Goal: Complete application form

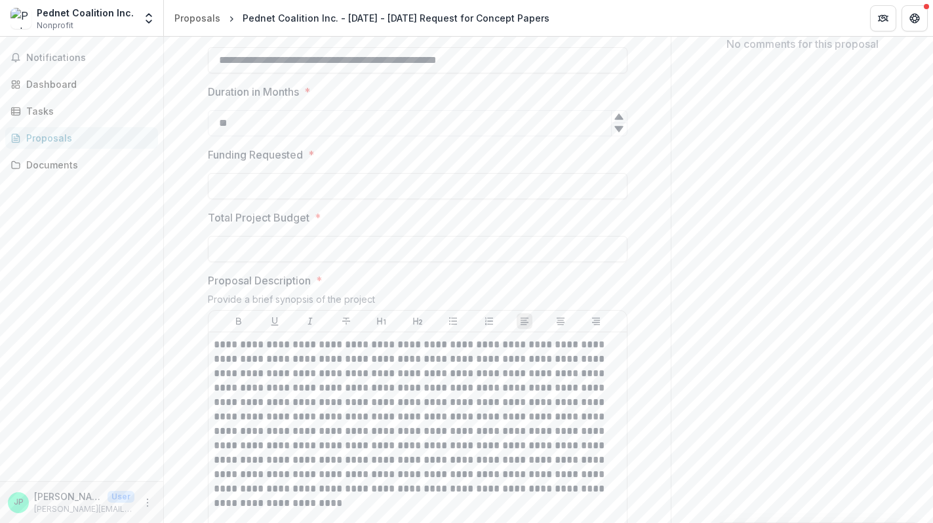
scroll to position [300, 0]
click at [290, 197] on input "Funding Requested *" at bounding box center [418, 184] width 420 height 26
type input "********"
click at [280, 260] on input "Total Project Budget *" at bounding box center [418, 247] width 420 height 26
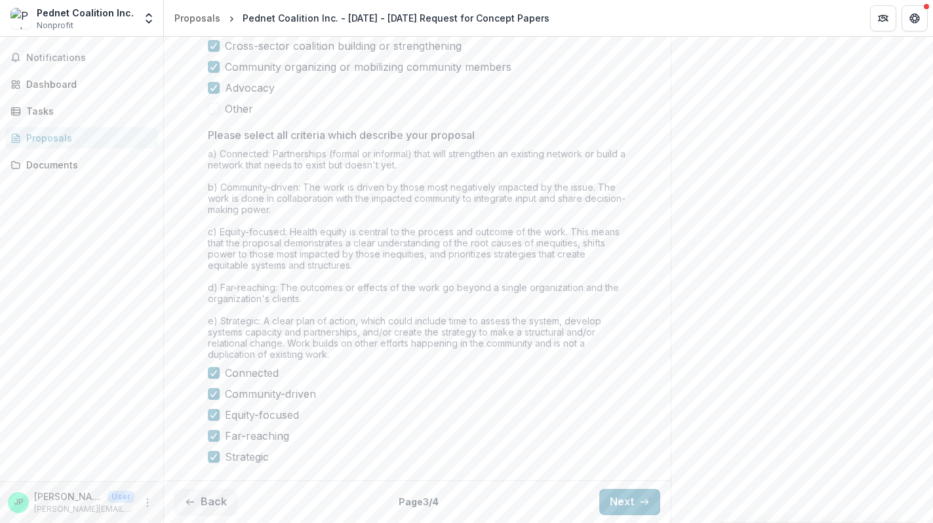
scroll to position [1090, 0]
type input "********"
click at [633, 510] on button "Next" at bounding box center [629, 502] width 61 height 26
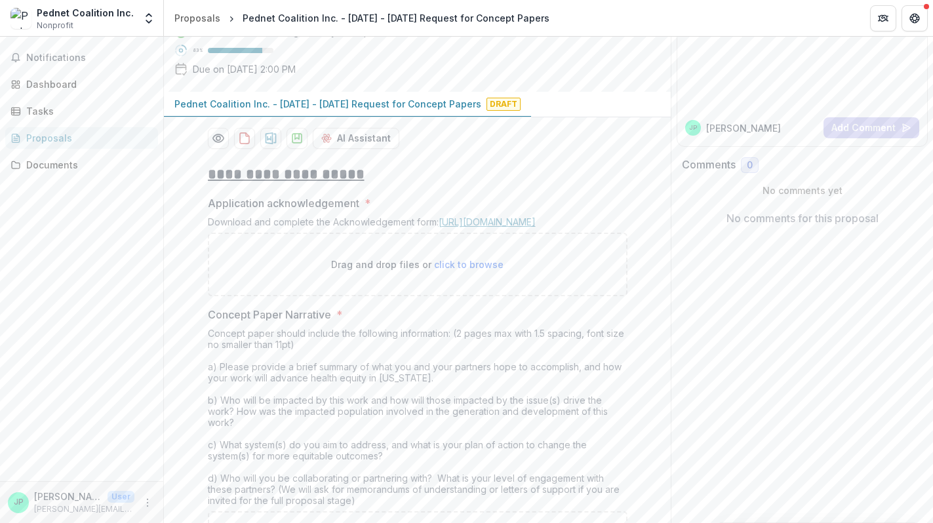
scroll to position [123, 0]
click at [483, 228] on link "[URL][DOMAIN_NAME]" at bounding box center [487, 222] width 97 height 11
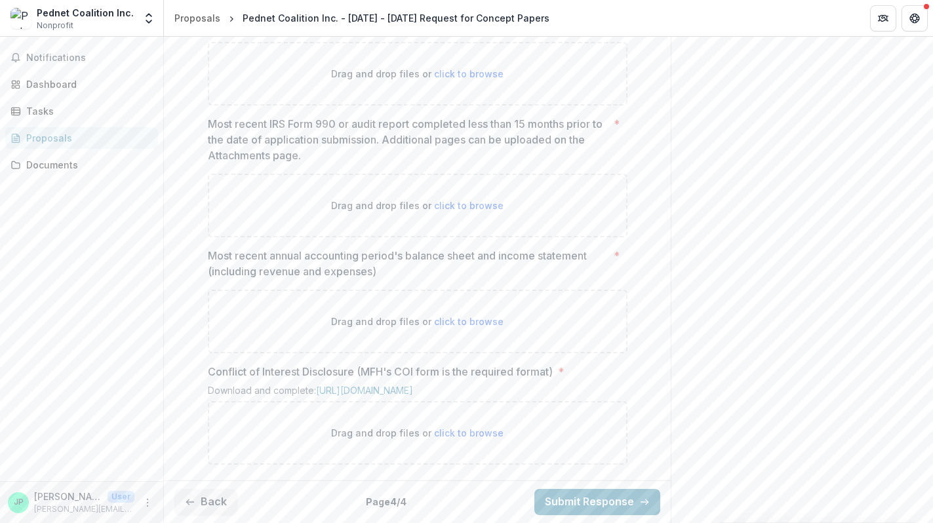
scroll to position [827, 0]
click at [201, 506] on button "Back" at bounding box center [205, 502] width 63 height 26
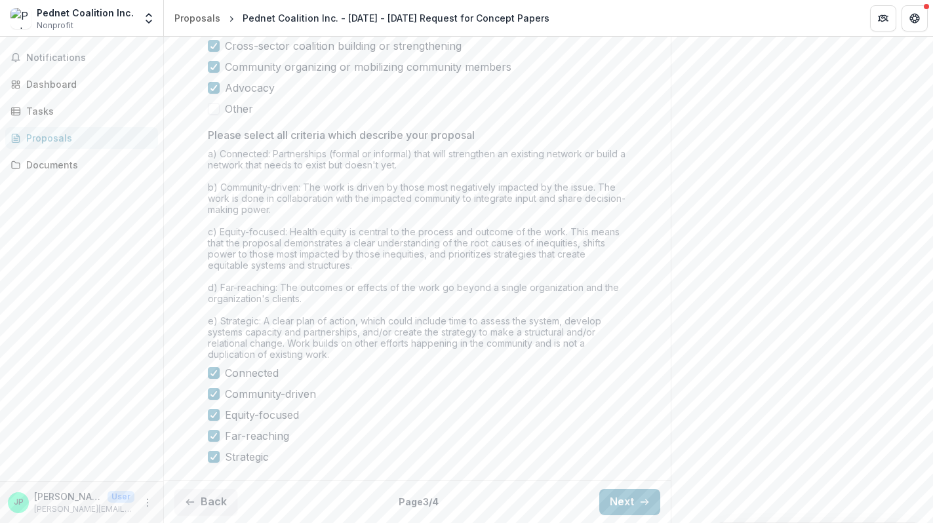
scroll to position [1090, 0]
click at [612, 506] on button "Next" at bounding box center [629, 502] width 61 height 26
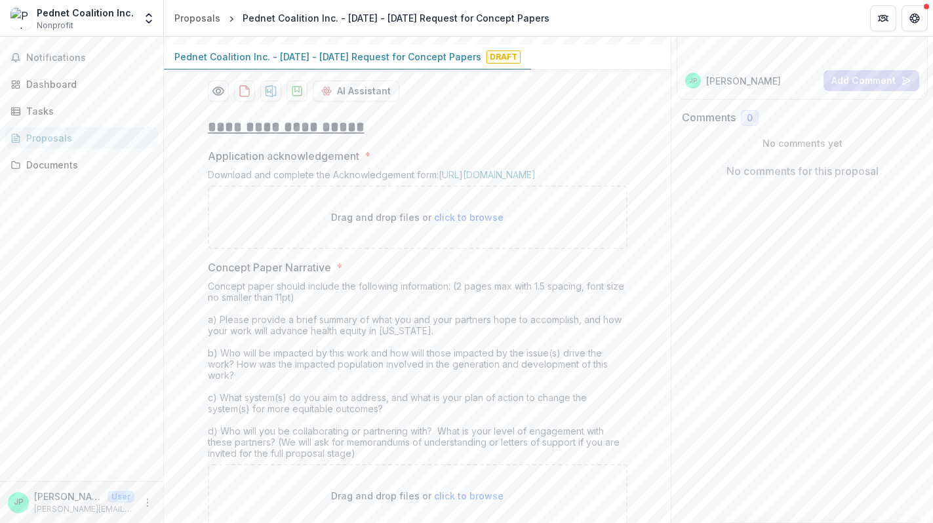
scroll to position [188, 0]
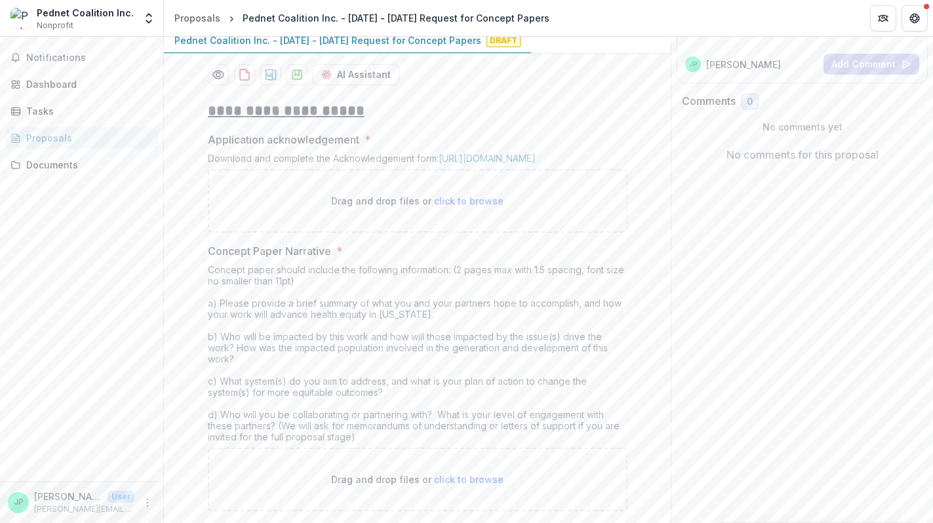
click at [479, 207] on span "click to browse" at bounding box center [468, 200] width 69 height 11
type input "**********"
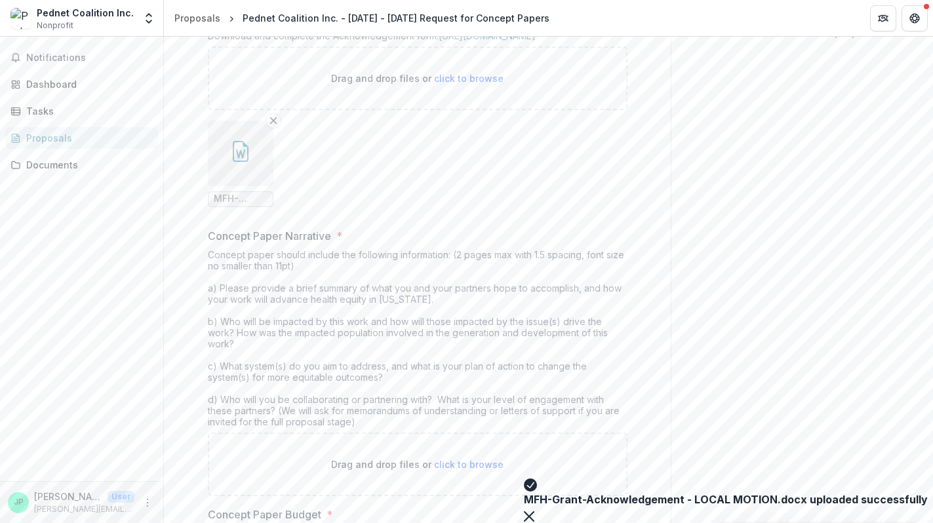
scroll to position [318, 0]
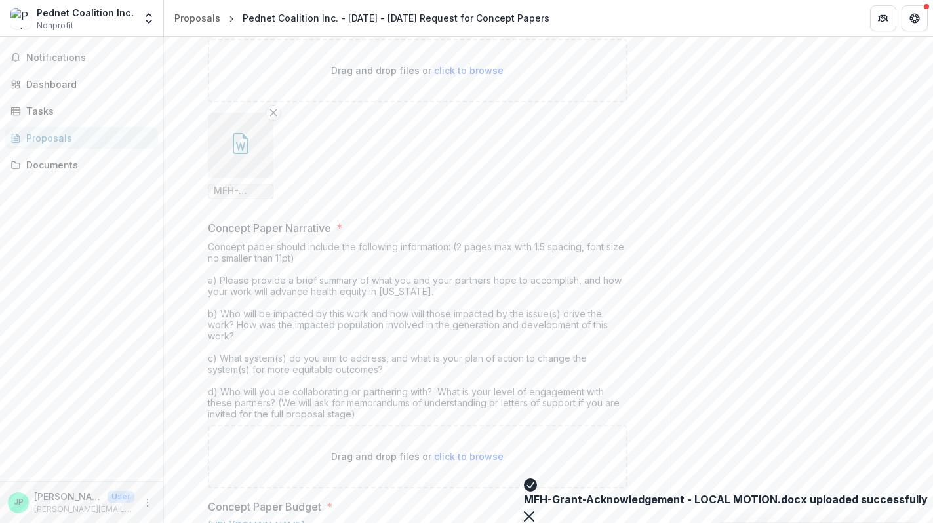
click at [240, 154] on icon "button" at bounding box center [240, 143] width 21 height 21
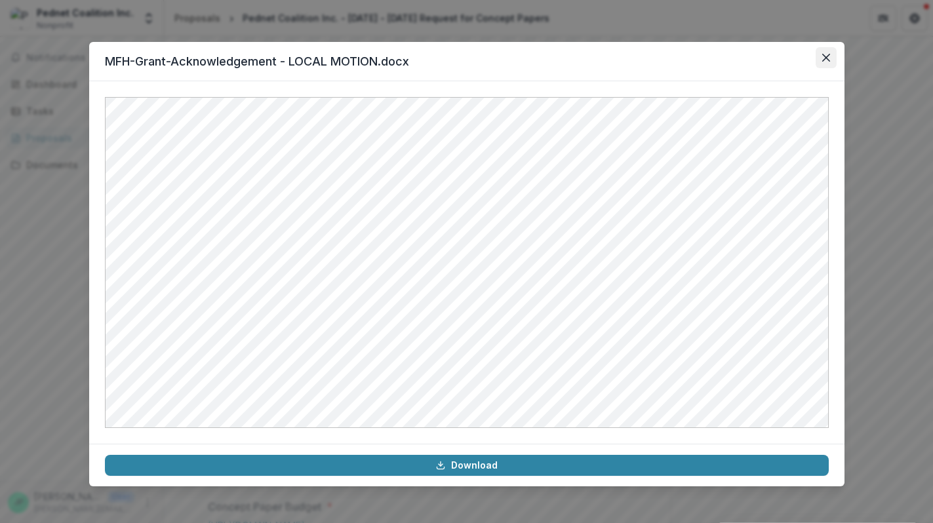
click at [829, 62] on button "Close" at bounding box center [826, 57] width 21 height 21
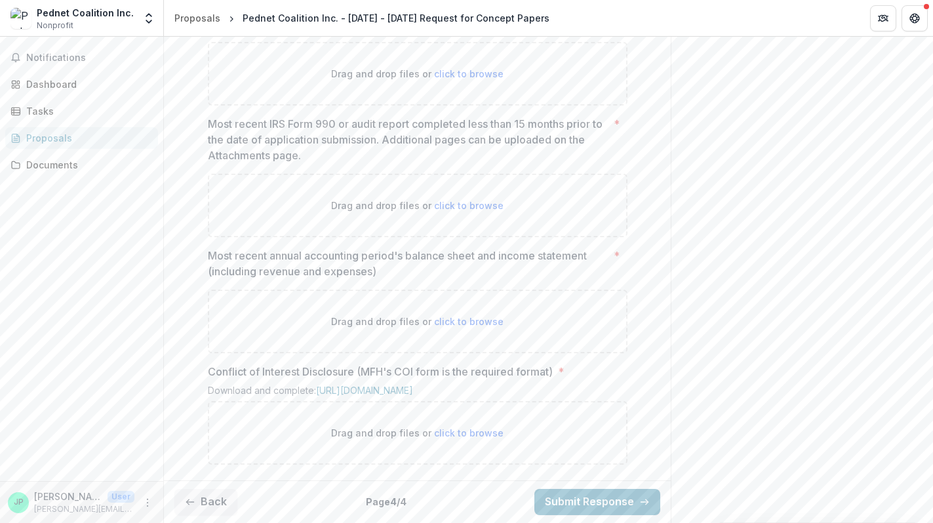
scroll to position [1042, 0]
click at [209, 501] on button "Back" at bounding box center [205, 502] width 63 height 26
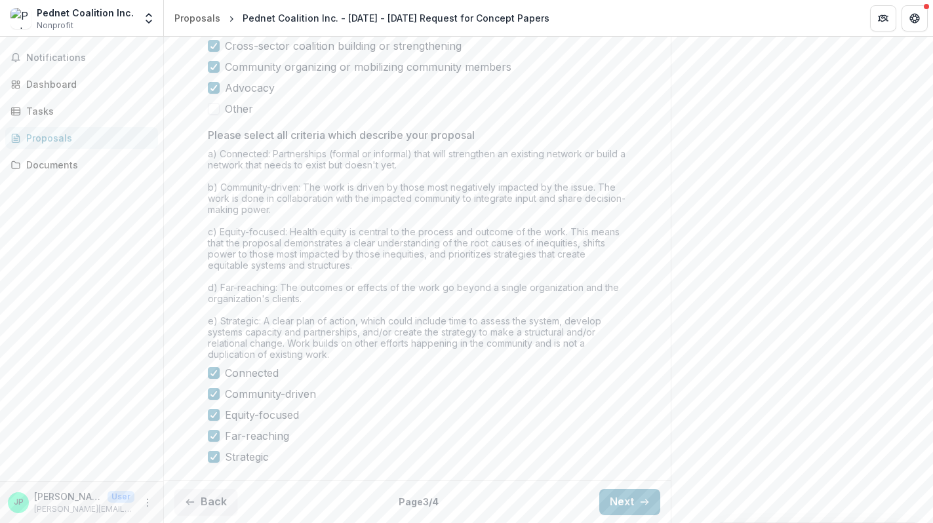
scroll to position [1090, 0]
click at [218, 497] on button "Back" at bounding box center [205, 502] width 63 height 26
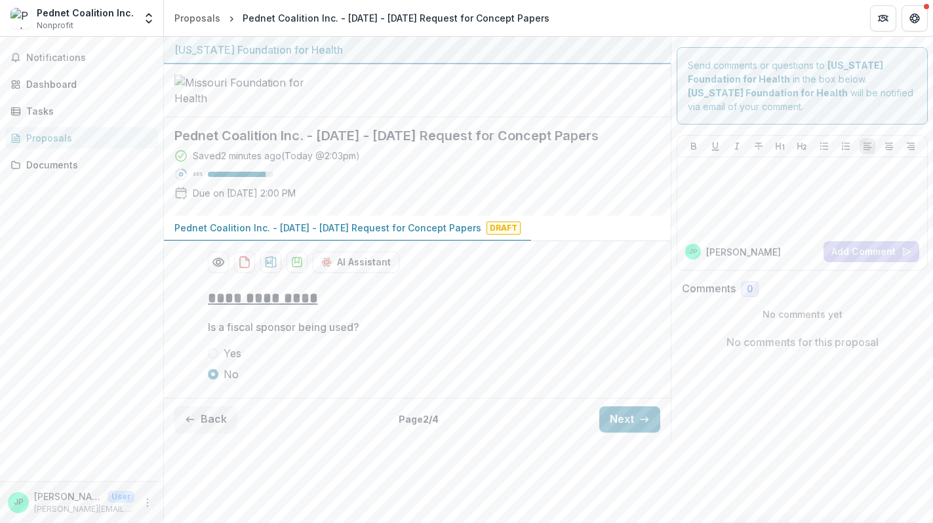
scroll to position [17, 0]
click at [216, 433] on button "Back" at bounding box center [205, 419] width 63 height 26
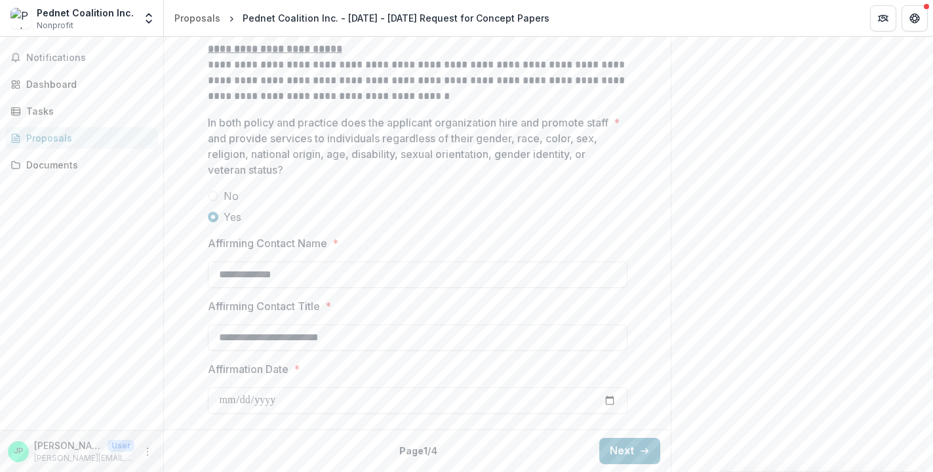
scroll to position [2053, 0]
click at [631, 454] on button "Next" at bounding box center [629, 451] width 61 height 26
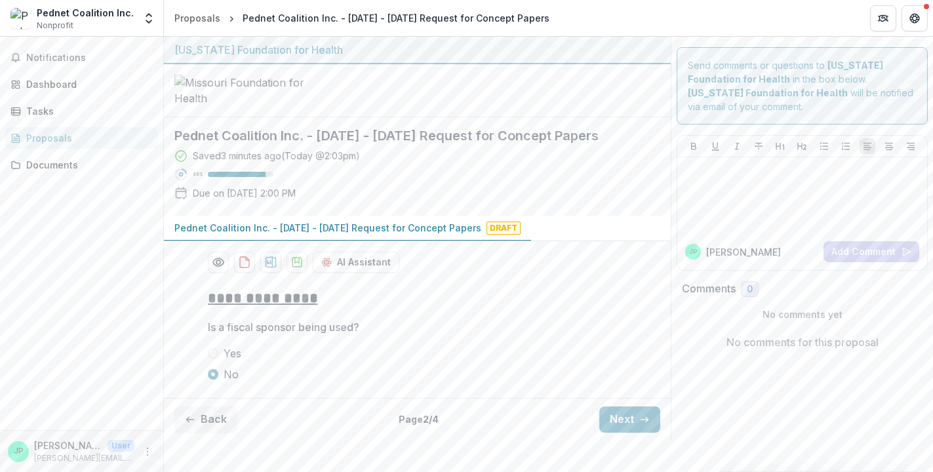
scroll to position [68, 0]
click at [630, 433] on button "Next" at bounding box center [629, 419] width 61 height 26
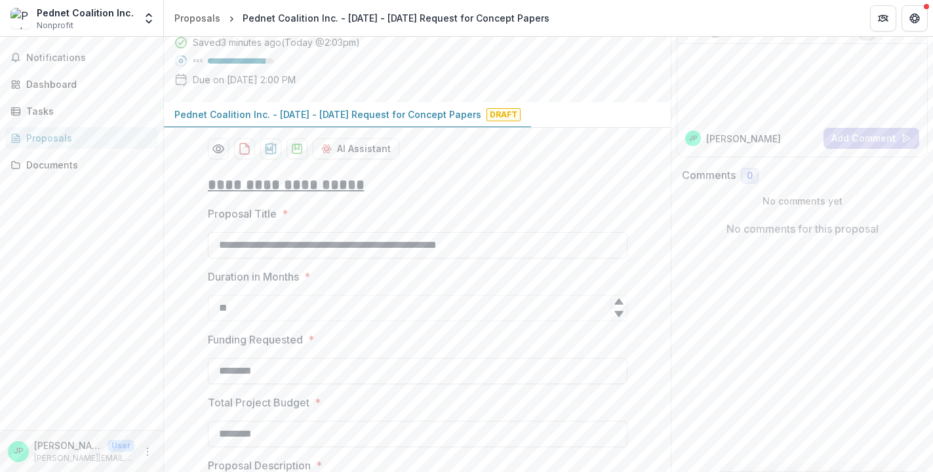
scroll to position [118, 0]
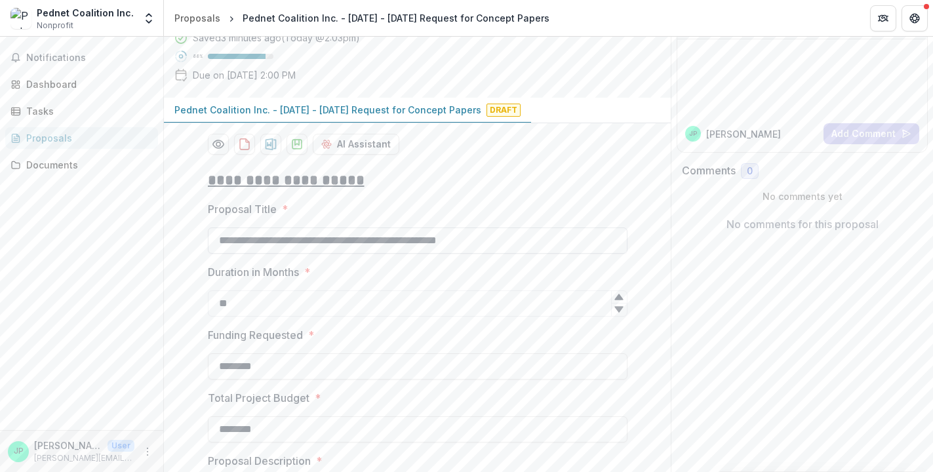
click at [416, 254] on input "**********" at bounding box center [418, 240] width 420 height 26
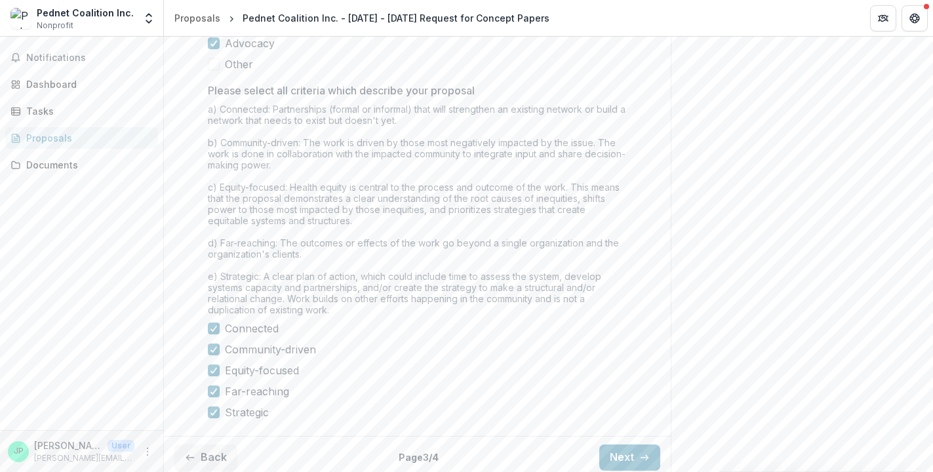
scroll to position [1141, 0]
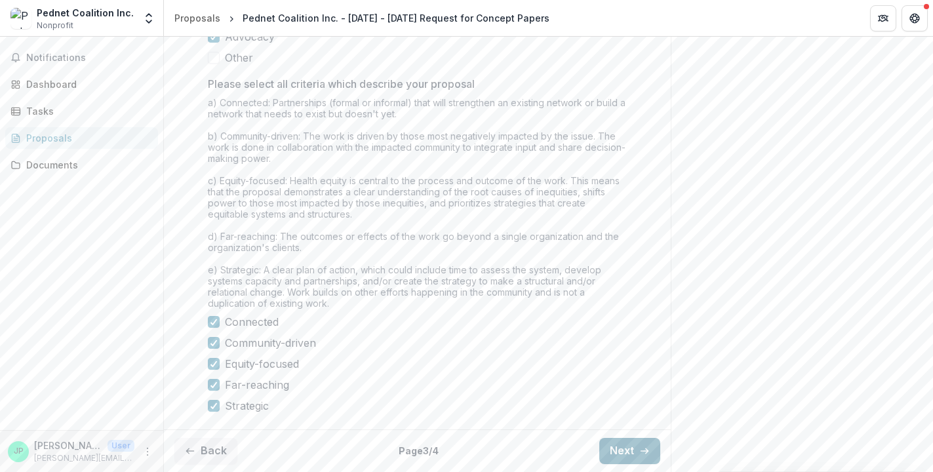
click at [641, 451] on line "button" at bounding box center [644, 451] width 7 height 0
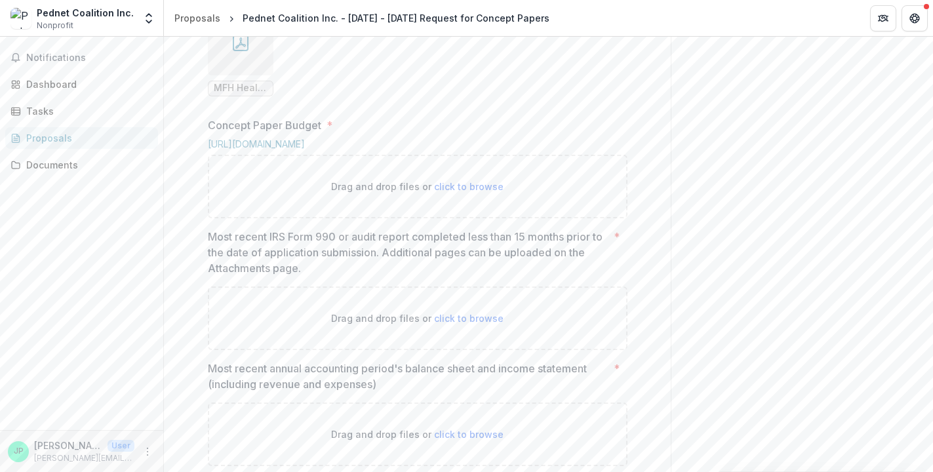
scroll to position [852, 0]
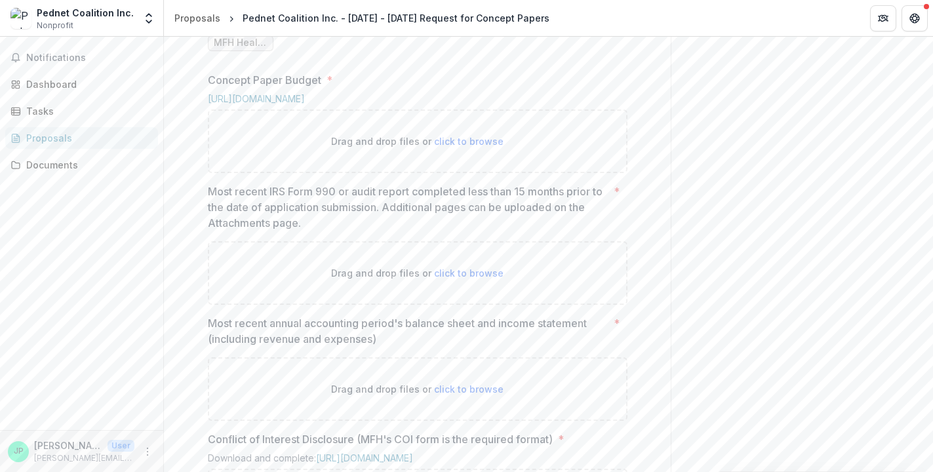
click at [447, 147] on span "click to browse" at bounding box center [468, 141] width 69 height 11
type input "**********"
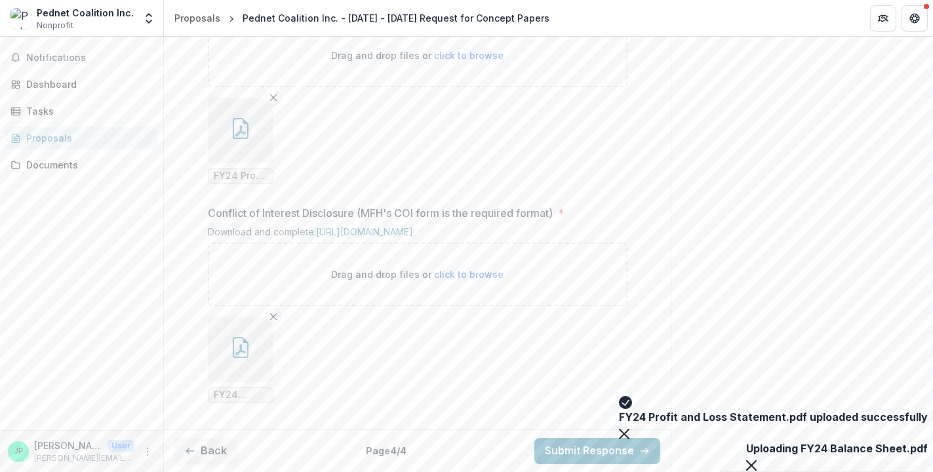
scroll to position [1361, 0]
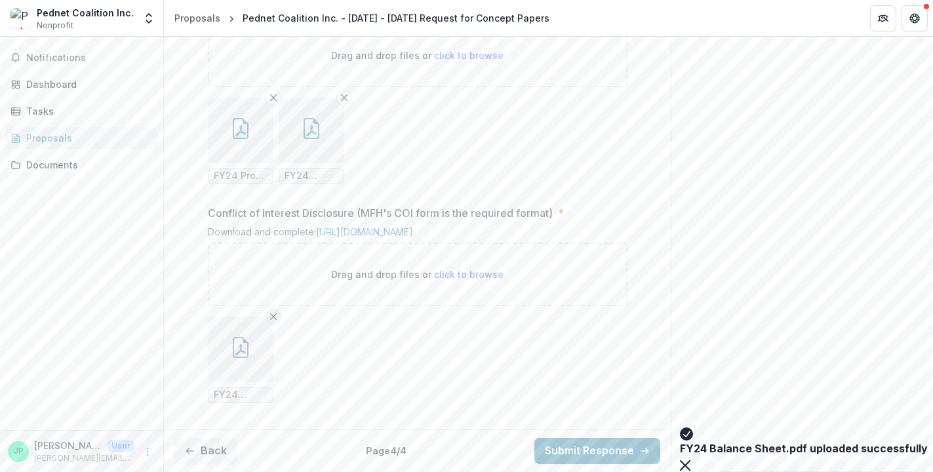
click at [271, 319] on line "Remove File" at bounding box center [273, 316] width 6 height 6
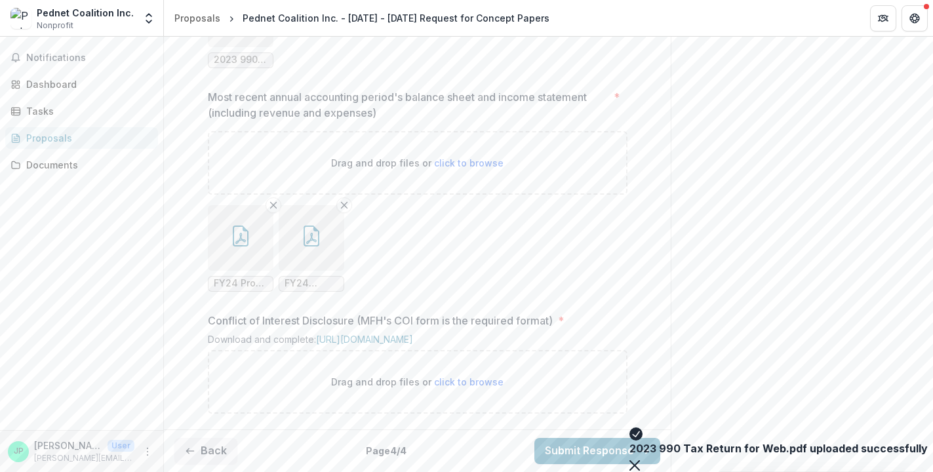
scroll to position [1415, 0]
click at [413, 334] on link "[URL][DOMAIN_NAME]" at bounding box center [364, 339] width 97 height 11
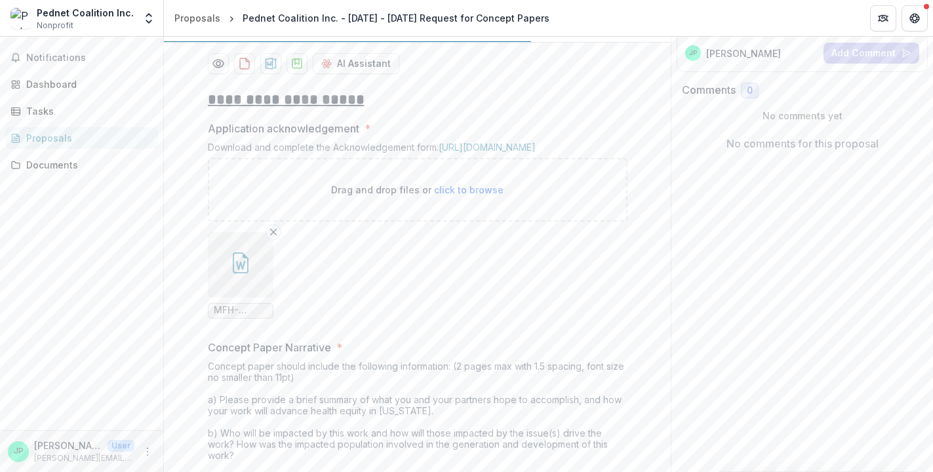
scroll to position [0, 0]
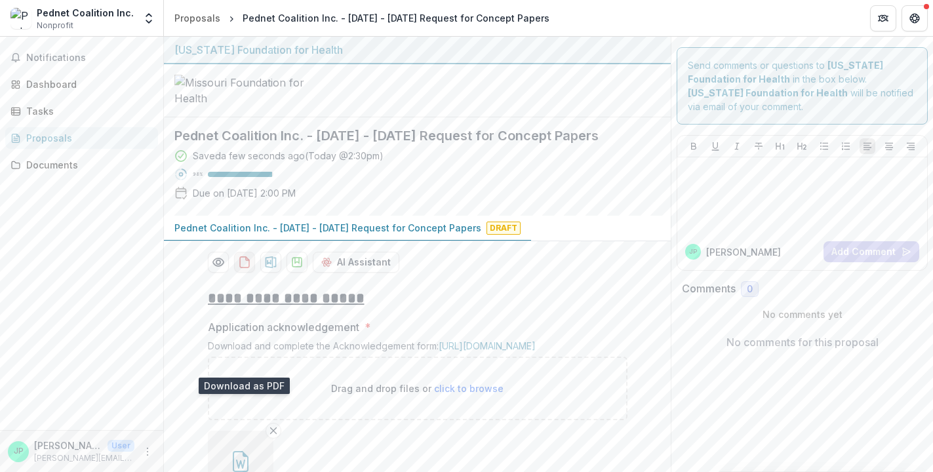
click at [243, 269] on icon "download-proposal" at bounding box center [244, 262] width 13 height 13
click at [218, 264] on circle "Preview f28651d0-6a93-47a9-a37a-37c53220488e-0.pdf" at bounding box center [218, 262] width 4 height 4
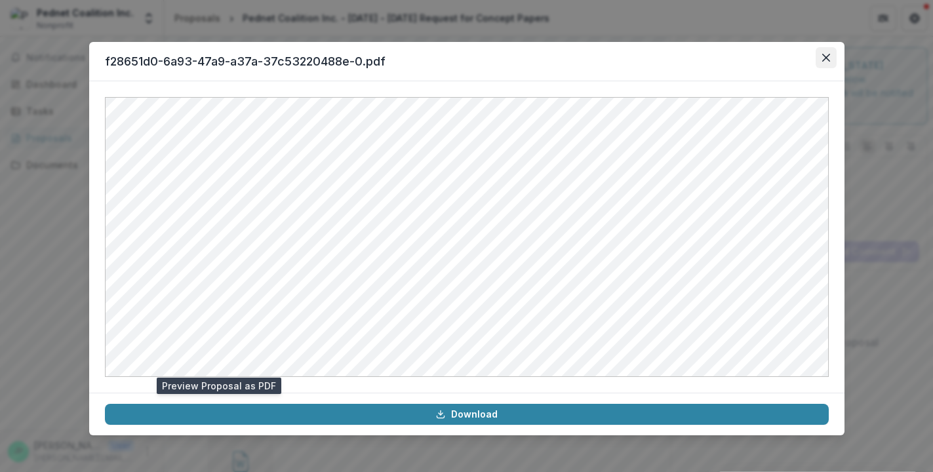
click at [828, 56] on icon "Close" at bounding box center [826, 58] width 8 height 8
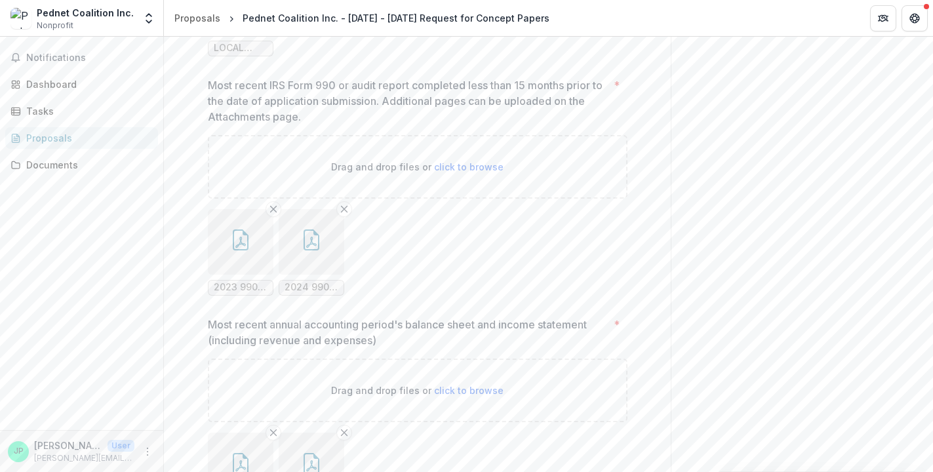
scroll to position [1064, 0]
click at [243, 37] on button "button" at bounding box center [241, 5] width 66 height 66
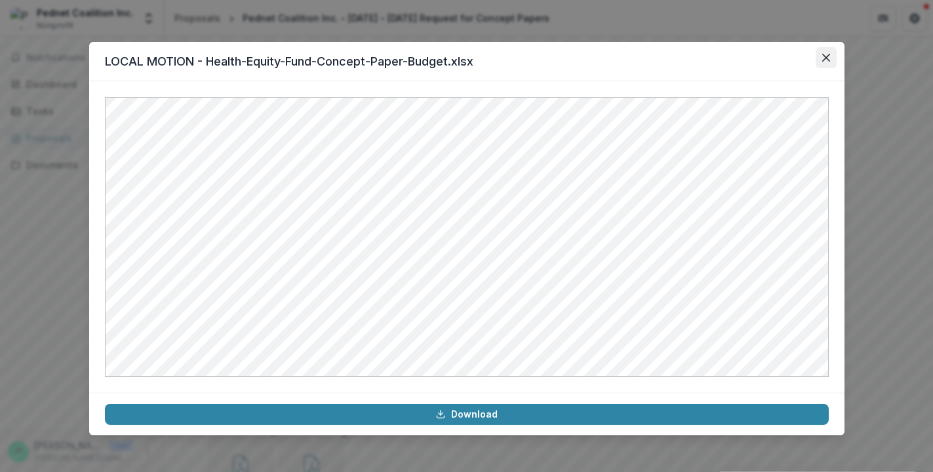
click at [830, 57] on button "Close" at bounding box center [826, 57] width 21 height 21
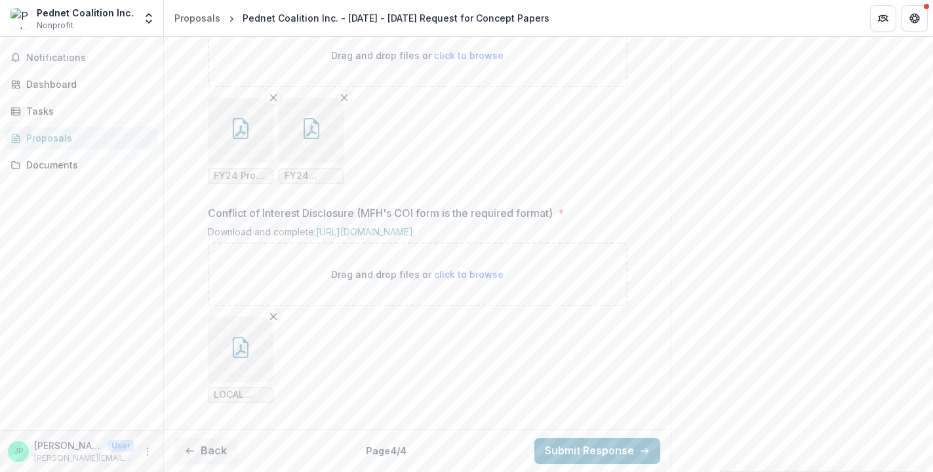
scroll to position [1523, 0]
click at [599, 451] on button "Submit Response" at bounding box center [597, 451] width 126 height 26
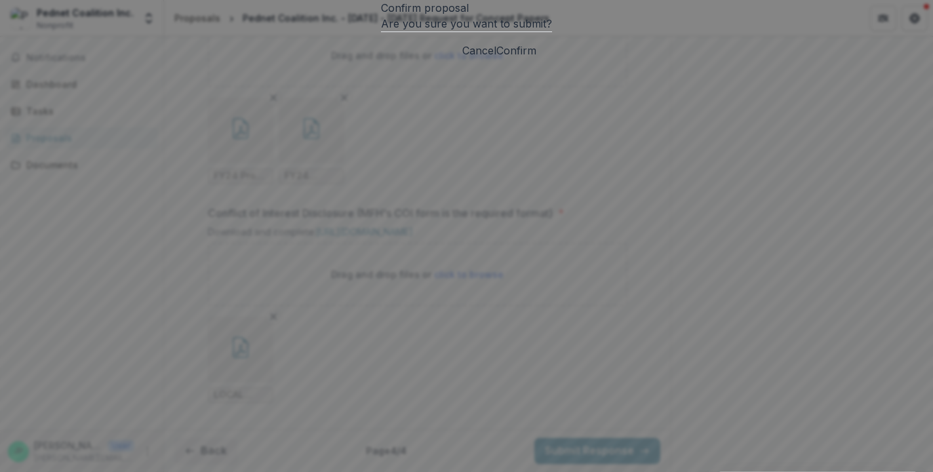
click at [536, 58] on button "Confirm" at bounding box center [516, 51] width 40 height 16
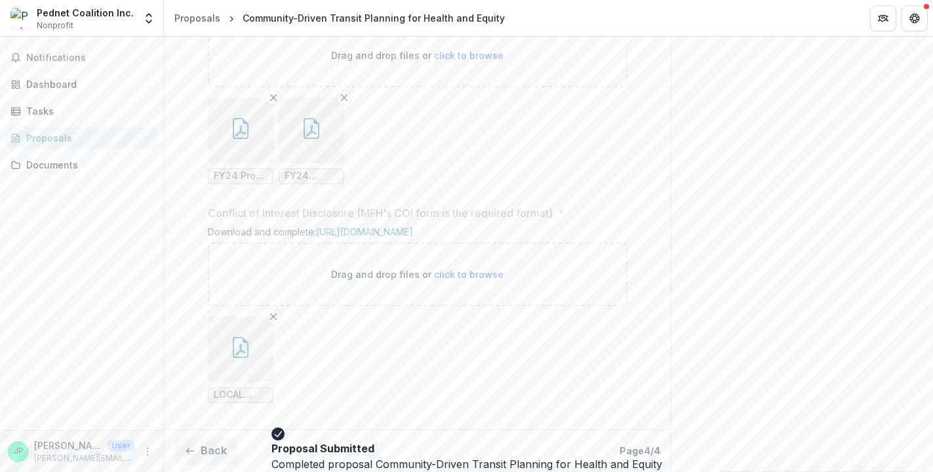
scroll to position [1565, 0]
